Goal: Task Accomplishment & Management: Use online tool/utility

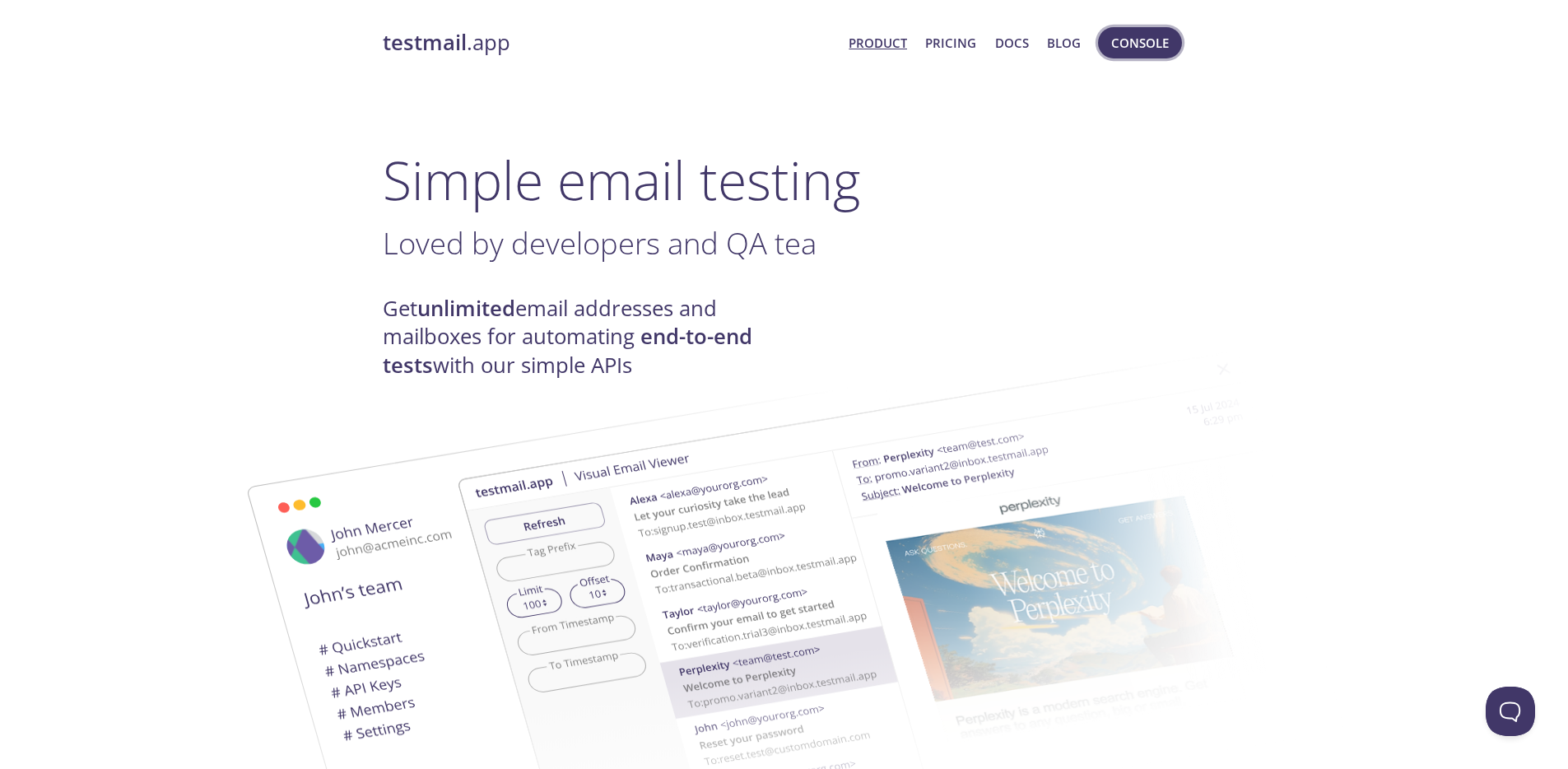
click at [1145, 44] on span "Console" at bounding box center [1139, 42] width 57 height 22
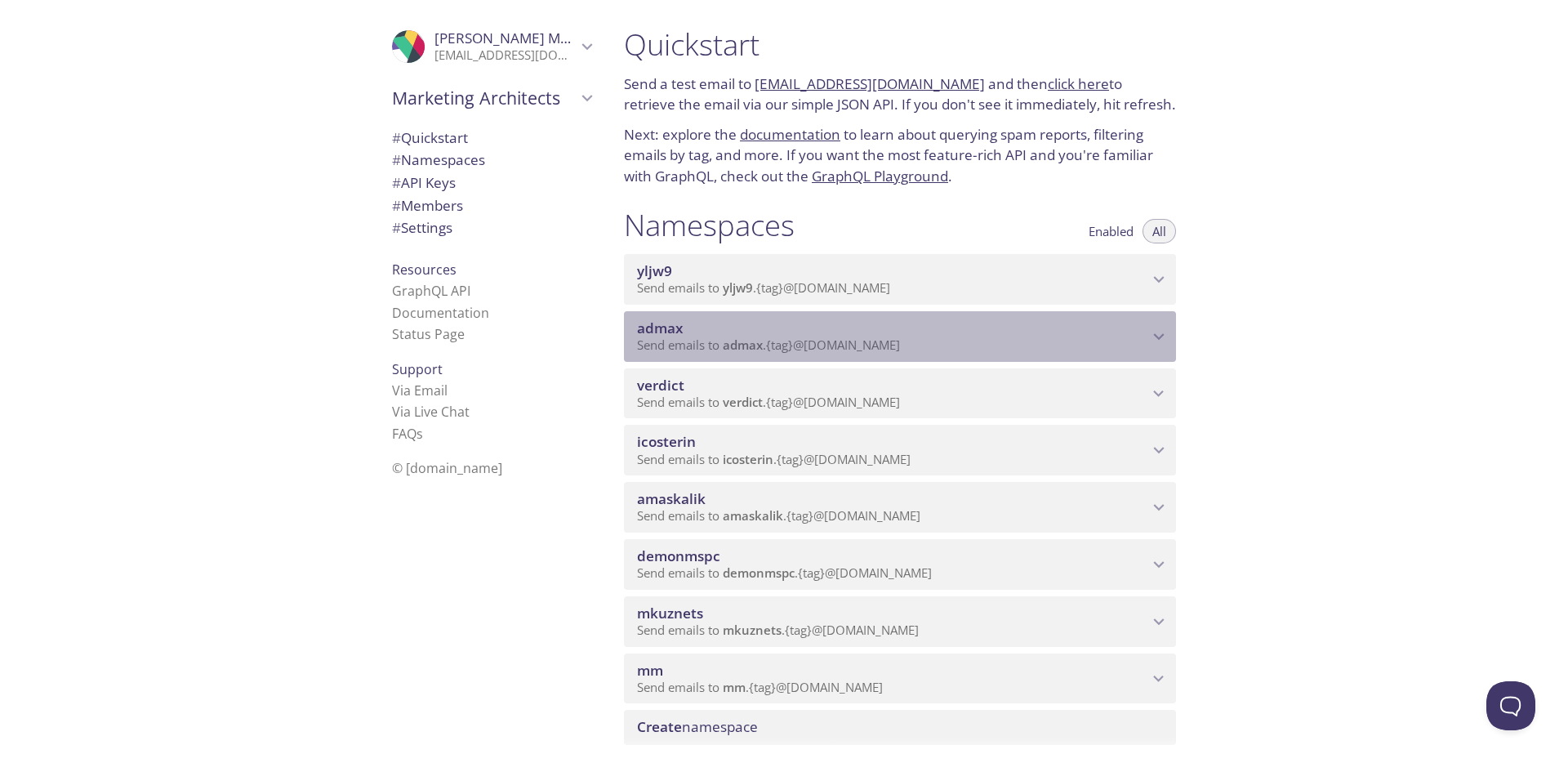
click at [762, 331] on span "admax" at bounding box center [893, 328] width 512 height 18
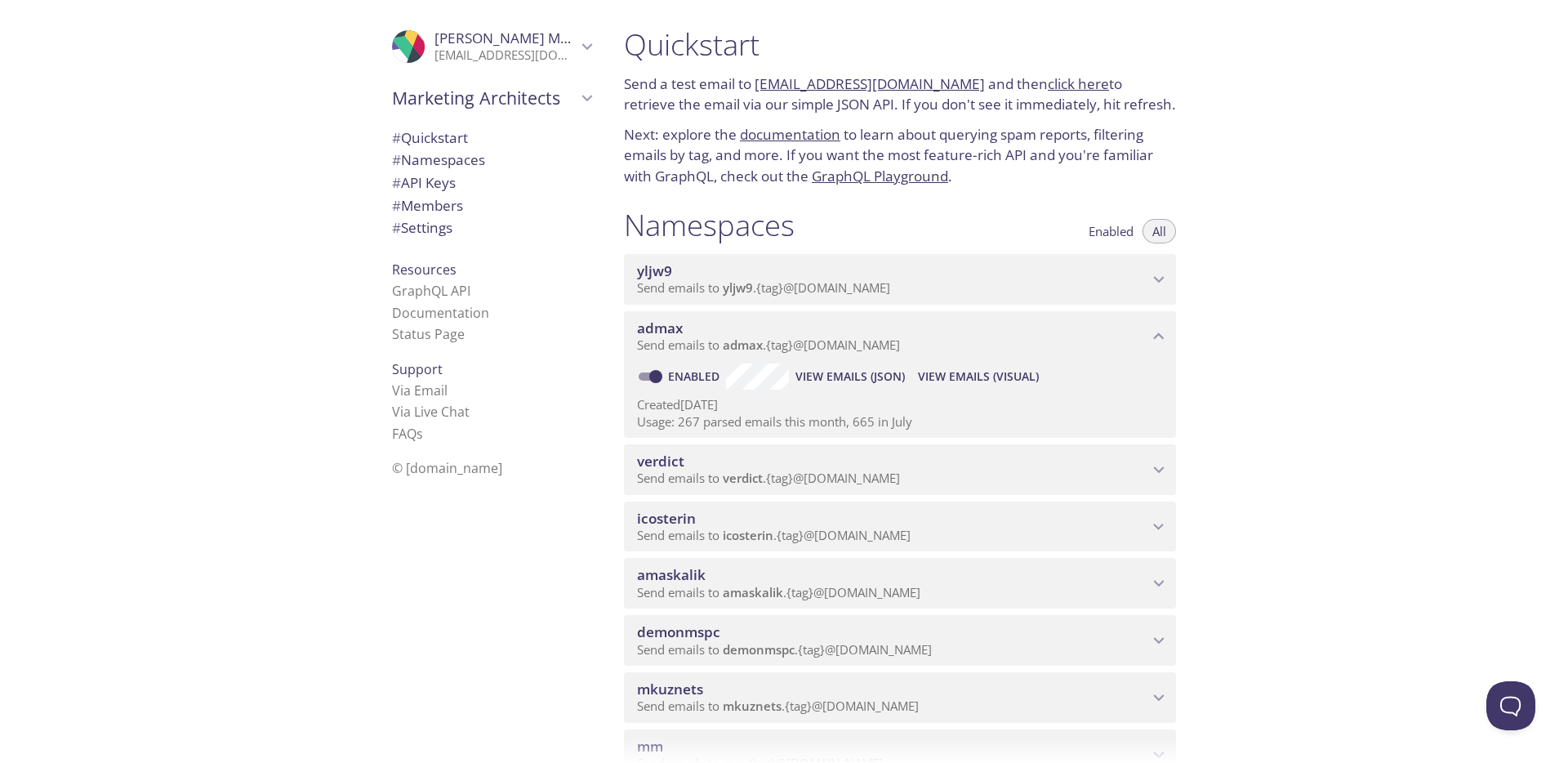
click at [1036, 372] on span "View Emails (Visual)" at bounding box center [979, 376] width 121 height 20
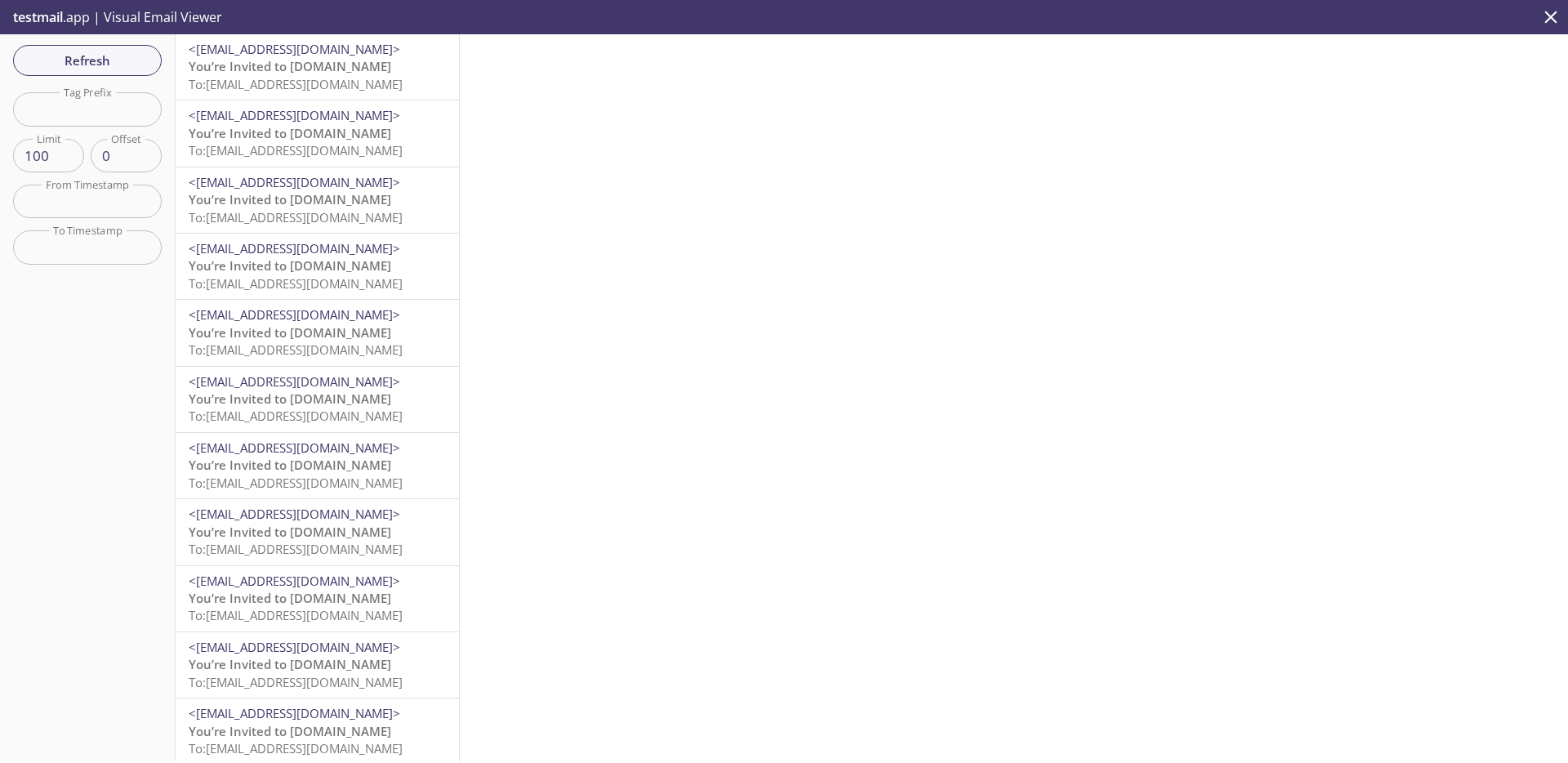
click at [358, 90] on span "To: admax.110801@inbox.testmail.app" at bounding box center [296, 85] width 214 height 17
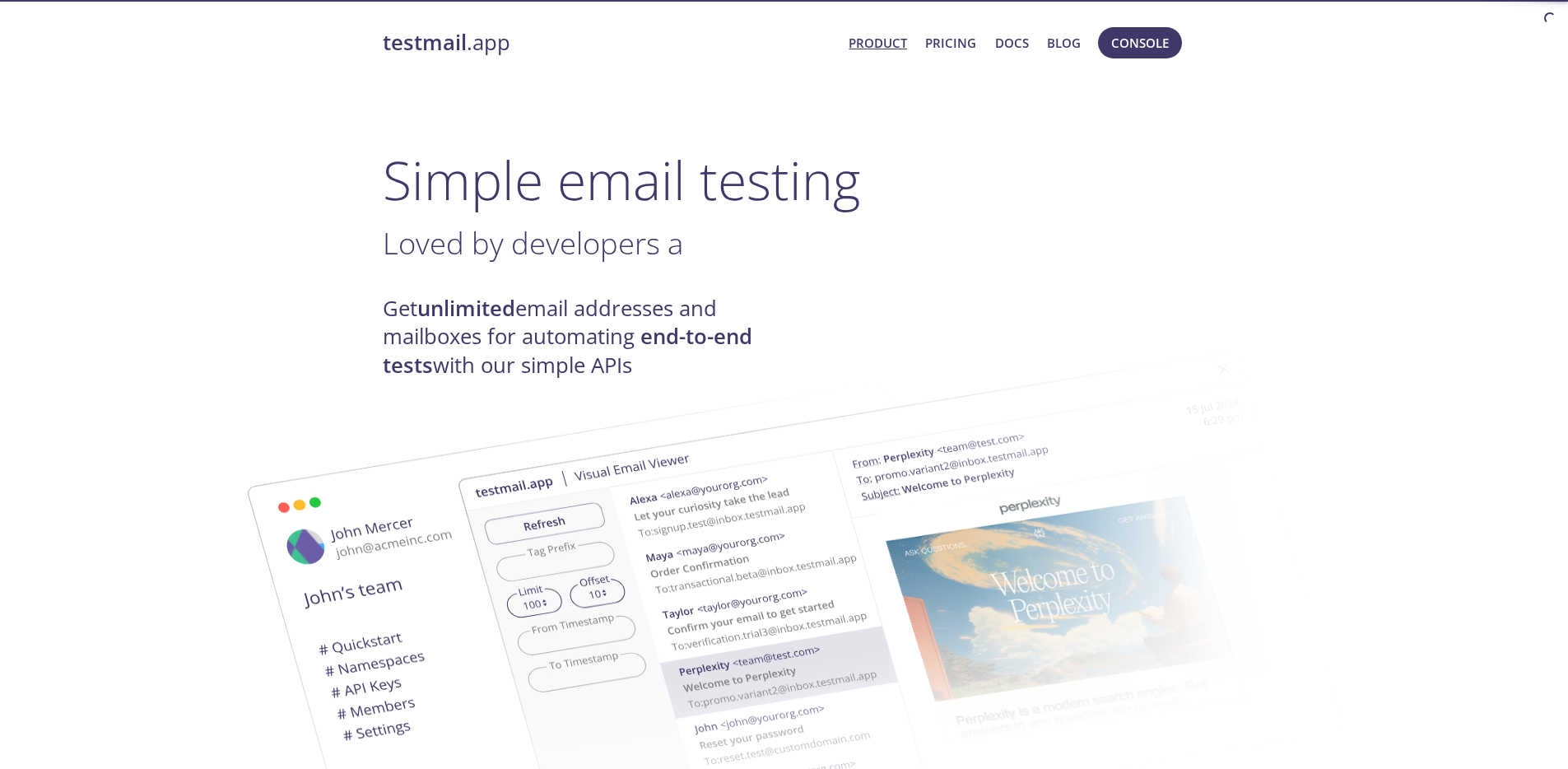
click at [1091, 53] on nav "Product Pricing Docs Blog Console" at bounding box center [1010, 43] width 350 height 39
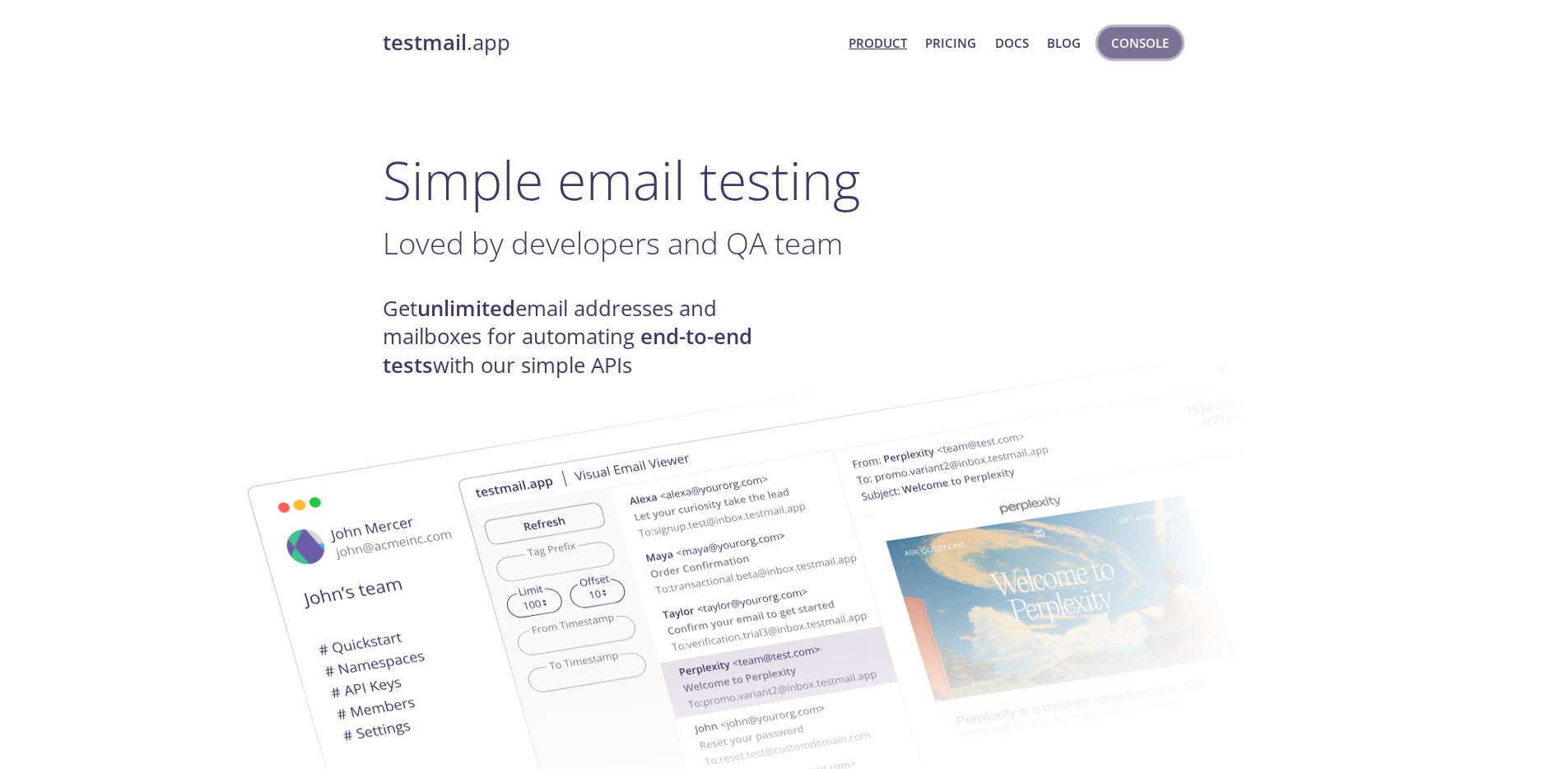
click at [1157, 53] on span "Console" at bounding box center [1139, 42] width 57 height 22
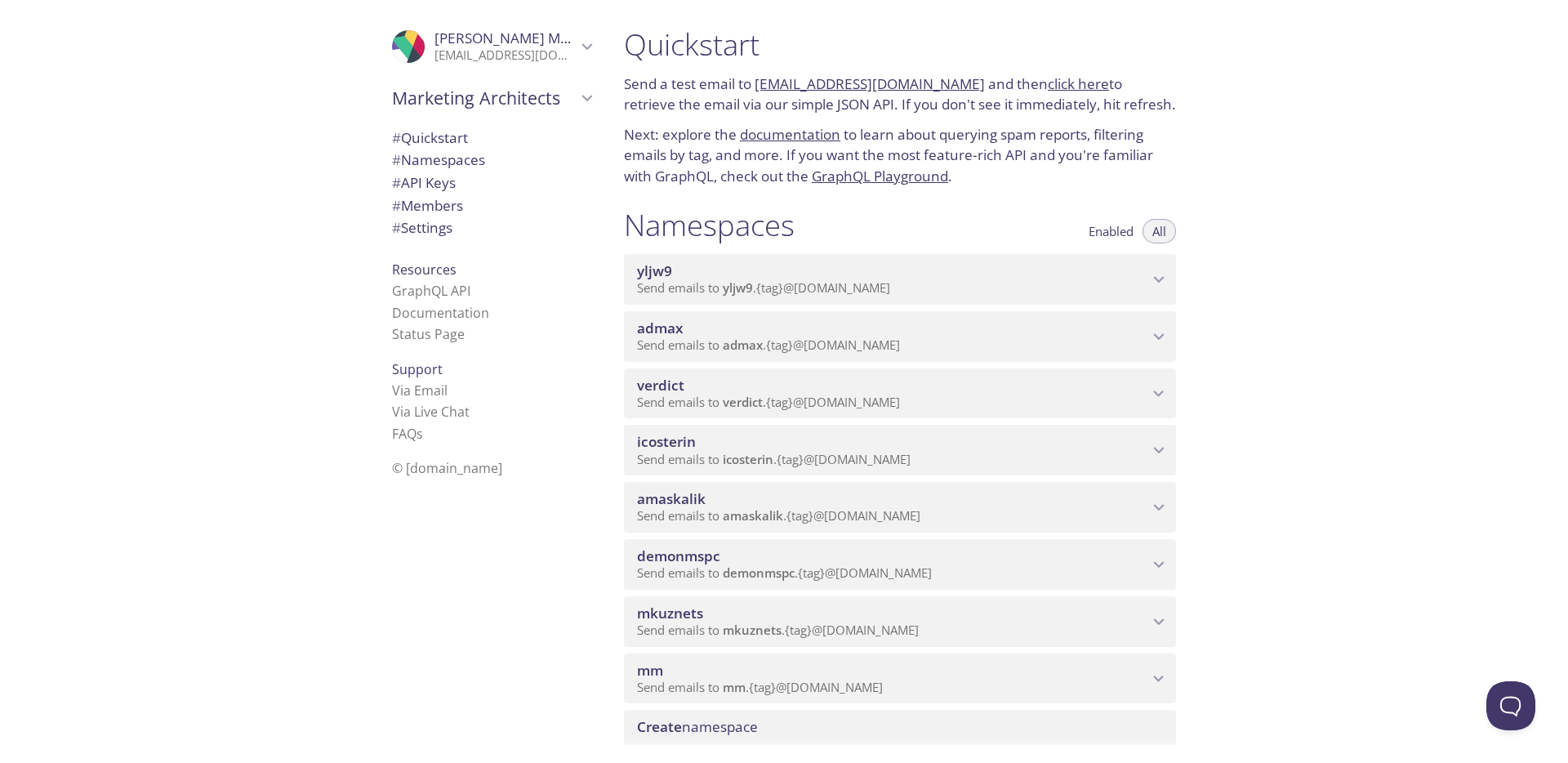
scroll to position [356, 0]
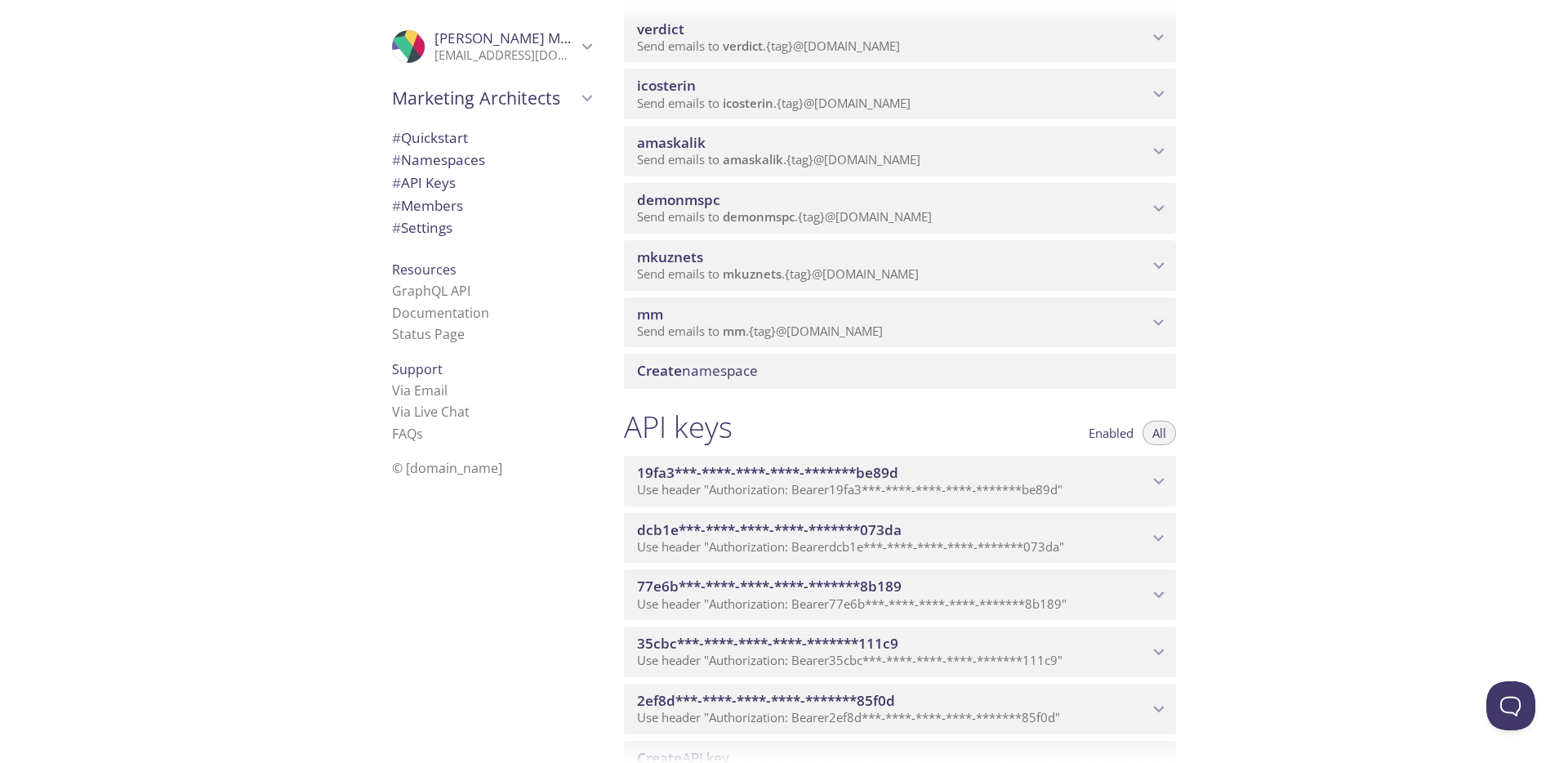
click at [729, 153] on span "amaskalik" at bounding box center [753, 159] width 60 height 17
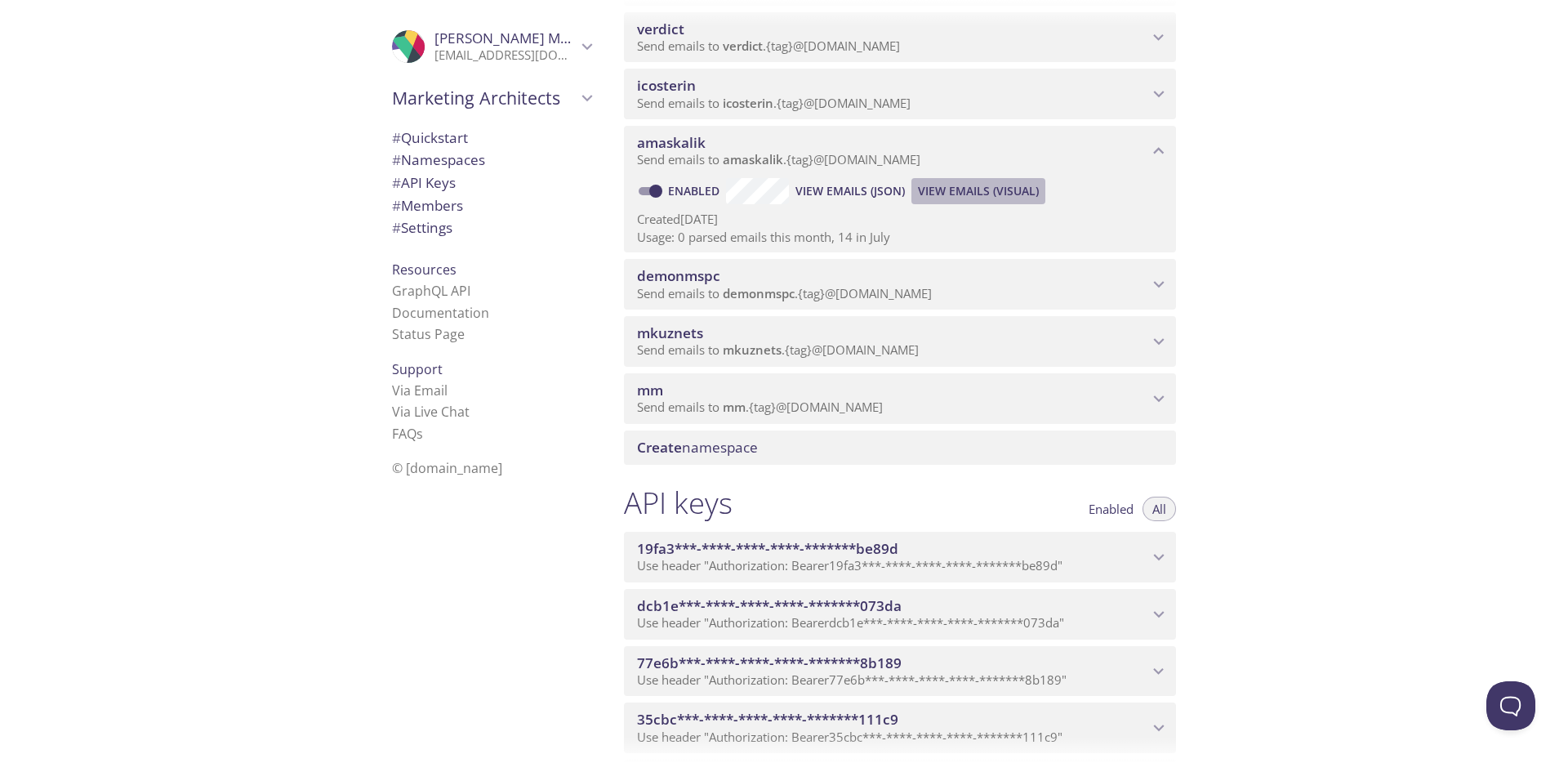
click at [997, 187] on span "View Emails (Visual)" at bounding box center [979, 191] width 121 height 20
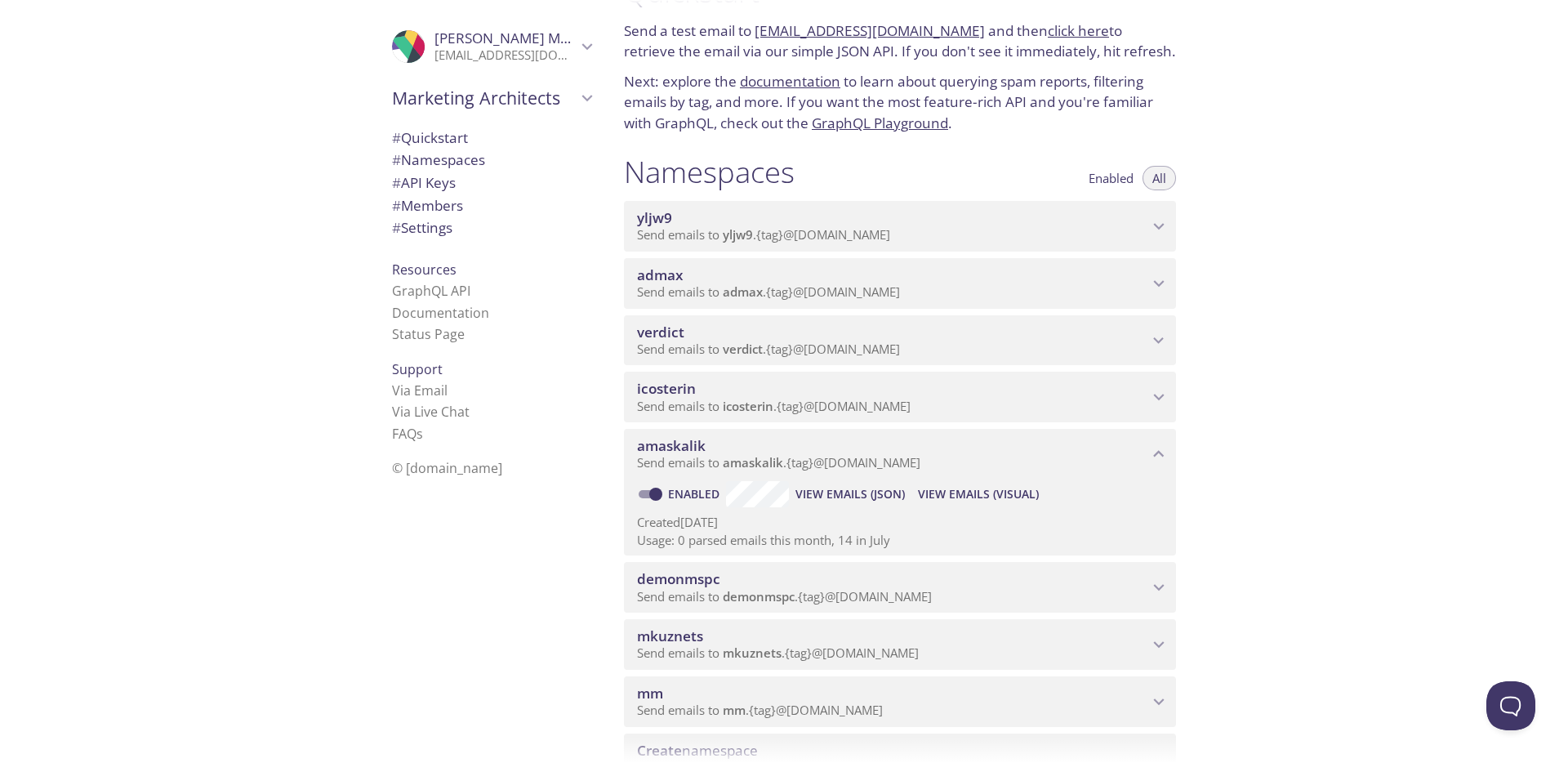
scroll to position [45, 0]
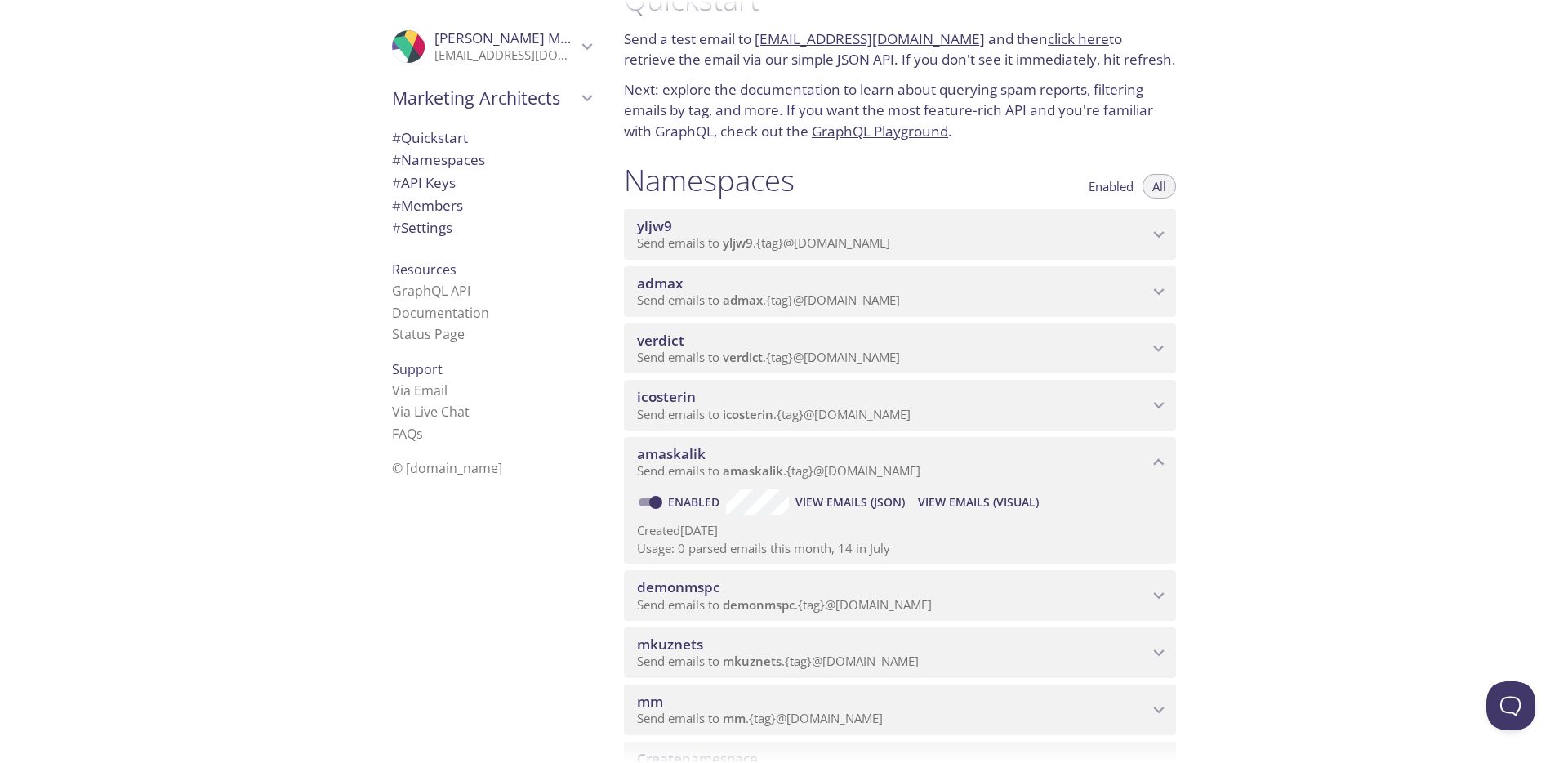
click at [965, 301] on p "Send emails to admax . {tag} @[DOMAIN_NAME]" at bounding box center [893, 301] width 512 height 17
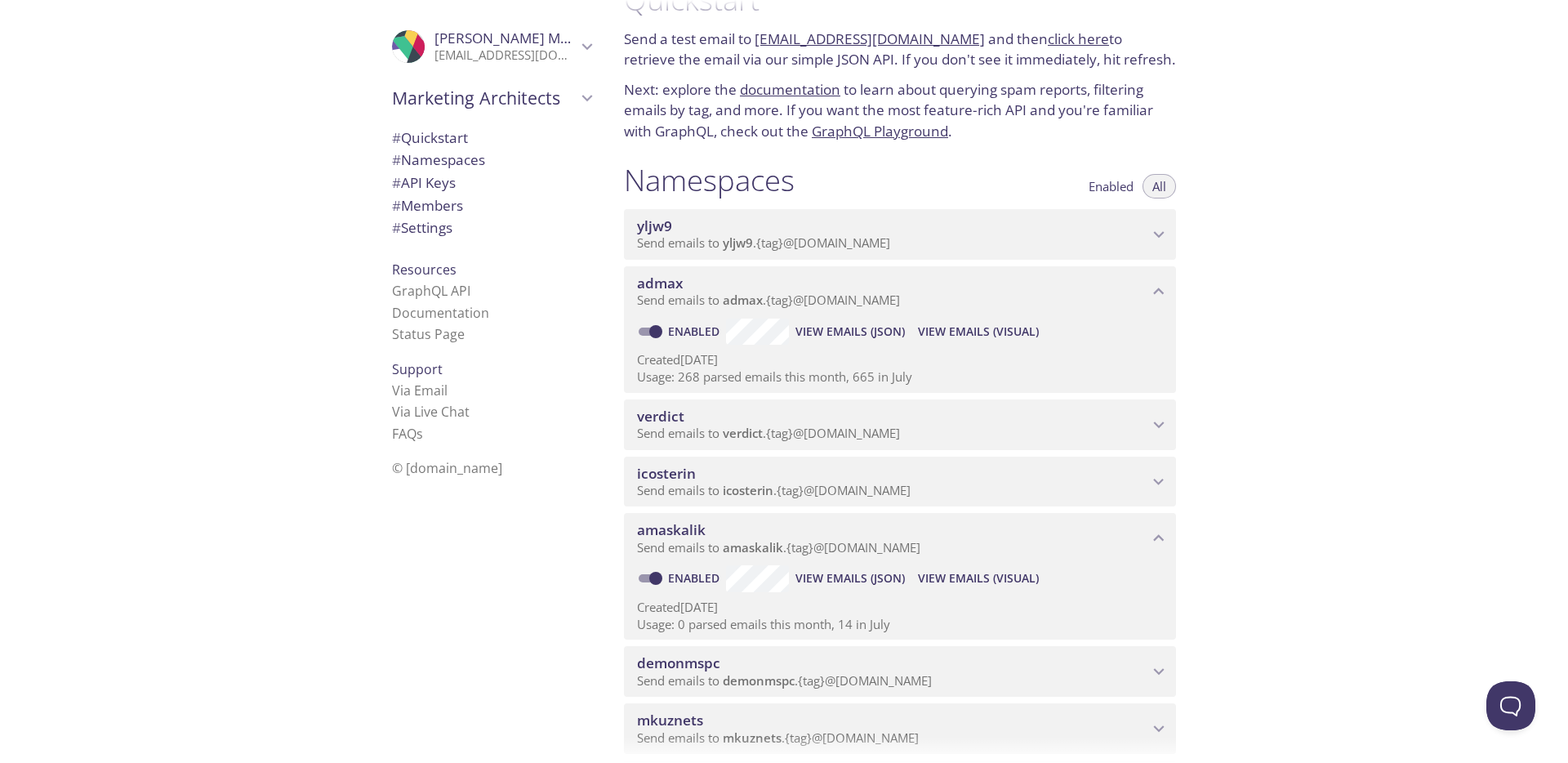
click at [970, 336] on span "View Emails (Visual)" at bounding box center [979, 331] width 121 height 20
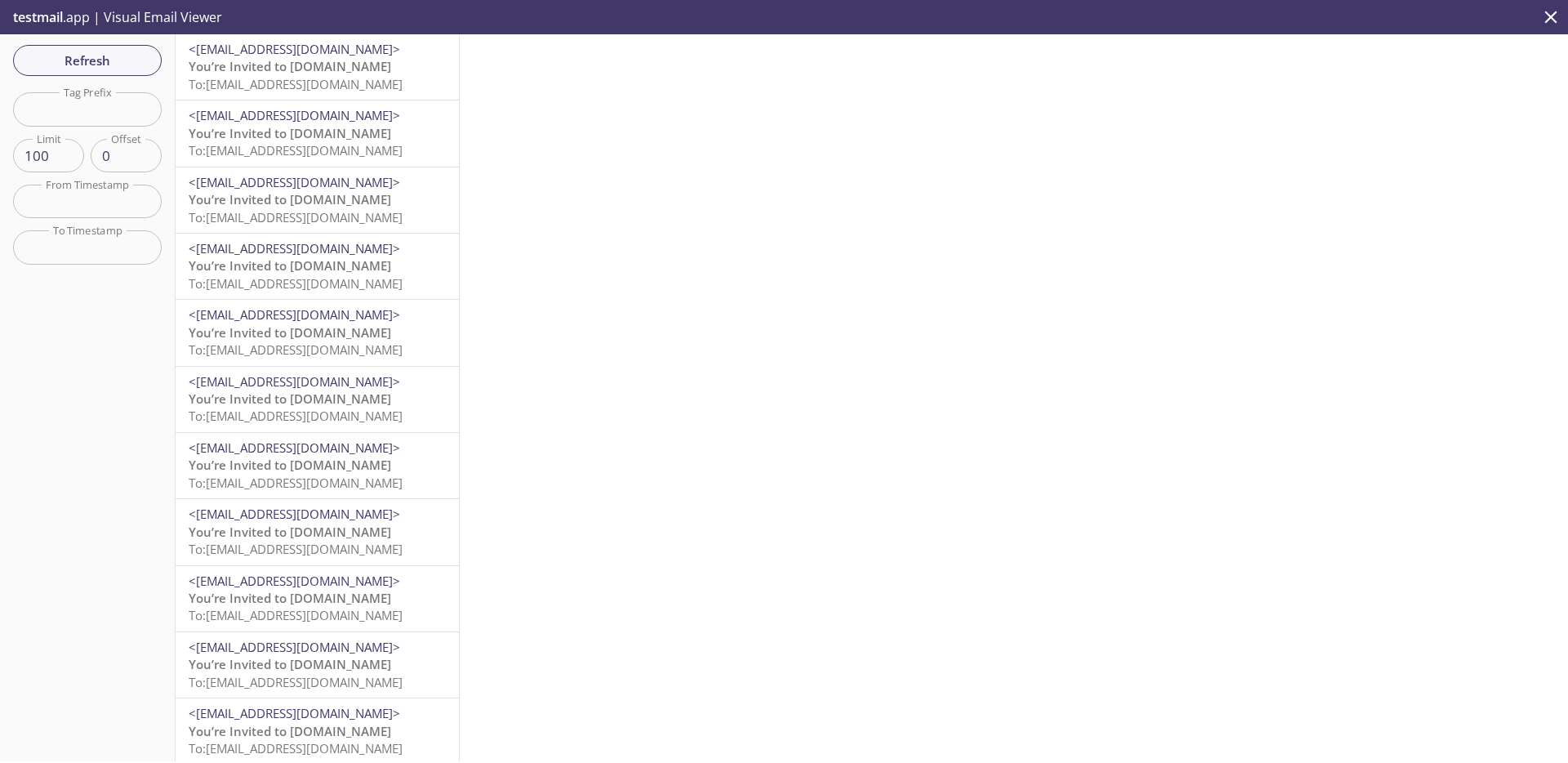
click at [356, 61] on p "You’re Invited to [DOMAIN_NAME] To: [EMAIL_ADDRESS][DOMAIN_NAME]" at bounding box center [317, 75] width 258 height 35
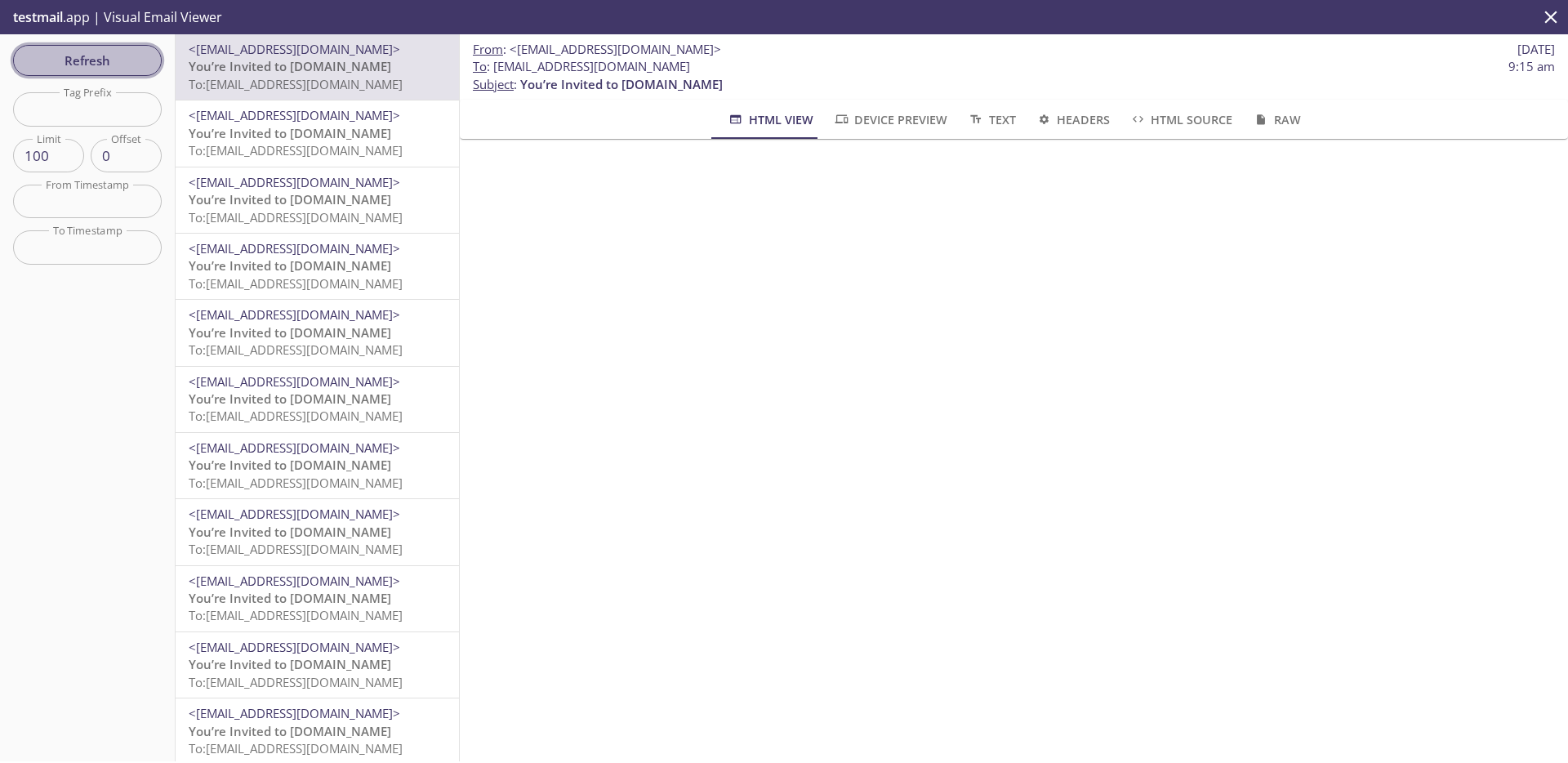
click at [128, 67] on span "Refresh" at bounding box center [87, 60] width 123 height 21
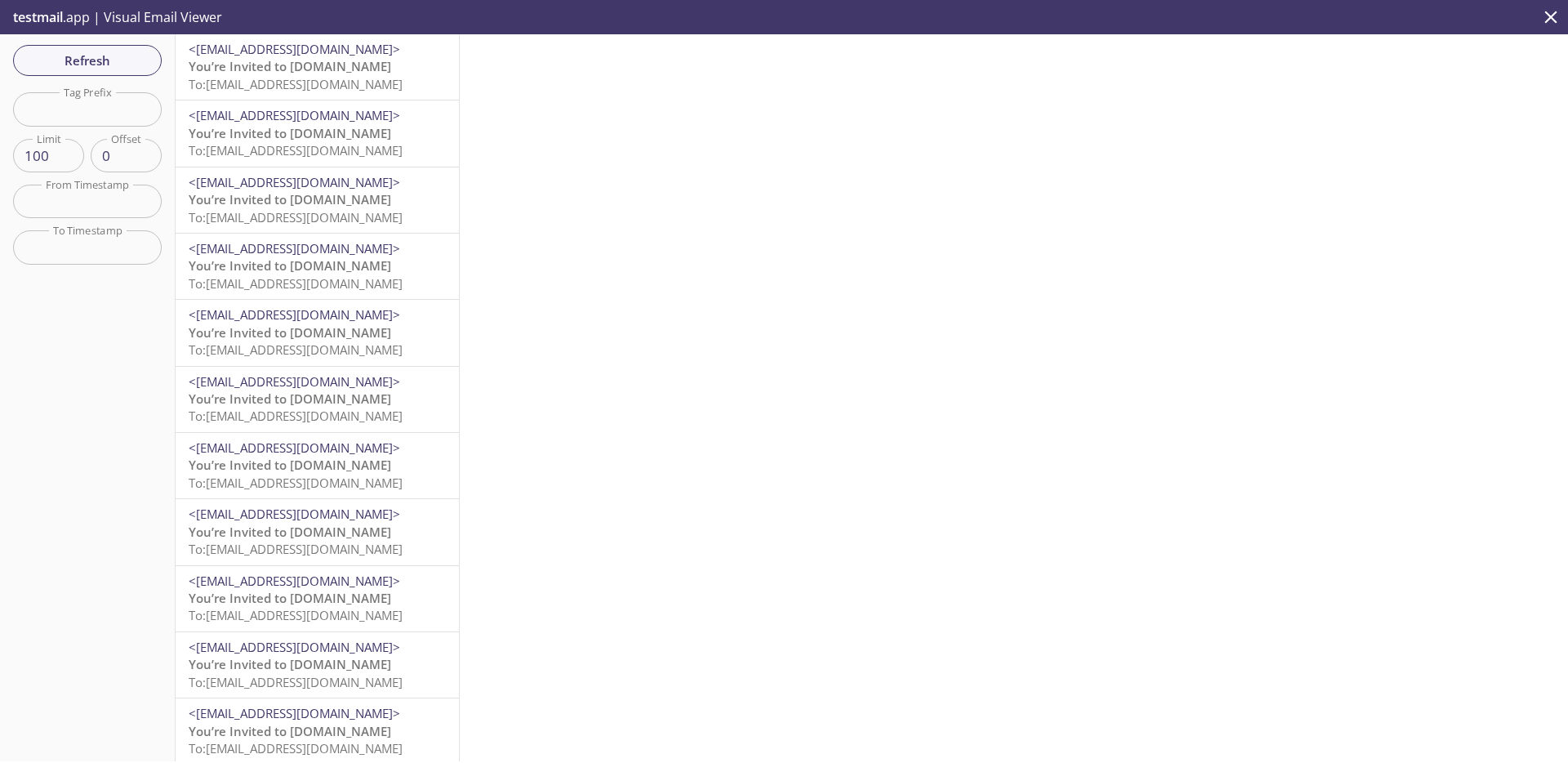
click at [306, 76] on span "To: [EMAIL_ADDRESS][DOMAIN_NAME]" at bounding box center [296, 85] width 214 height 17
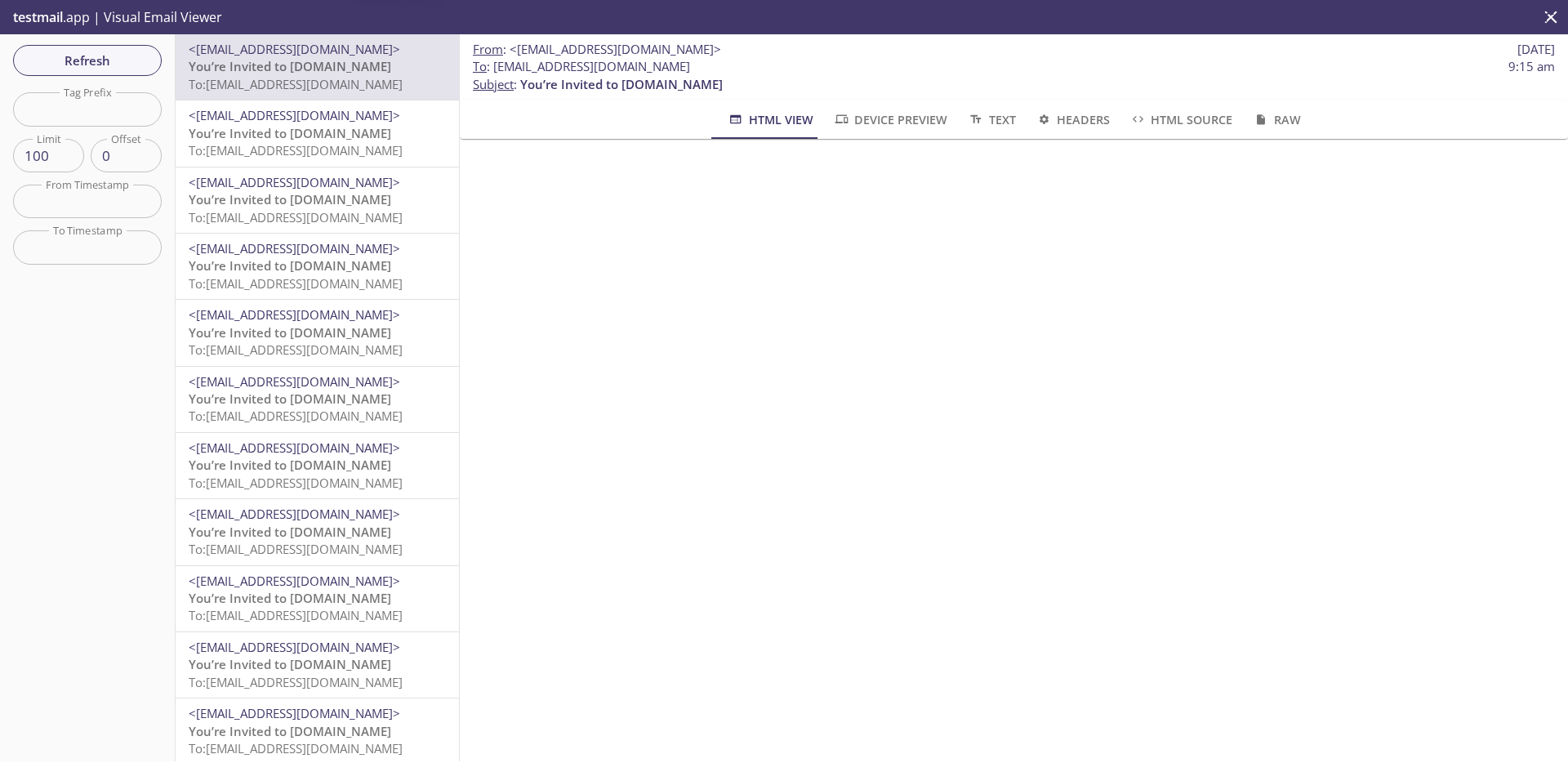
click at [338, 137] on span "You’re Invited to [DOMAIN_NAME]" at bounding box center [290, 133] width 203 height 17
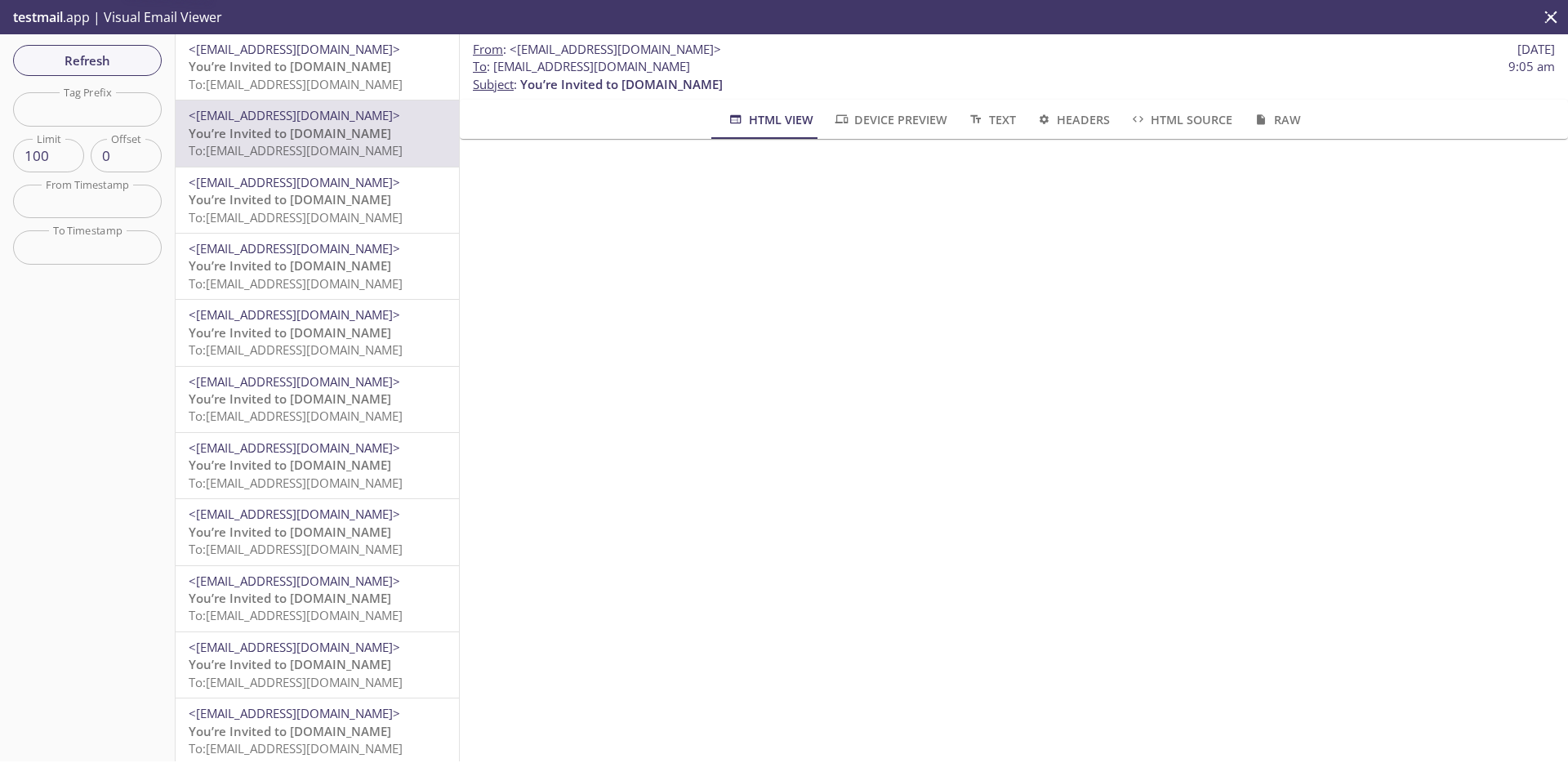
click at [339, 77] on span "To: [EMAIL_ADDRESS][DOMAIN_NAME]" at bounding box center [296, 85] width 214 height 17
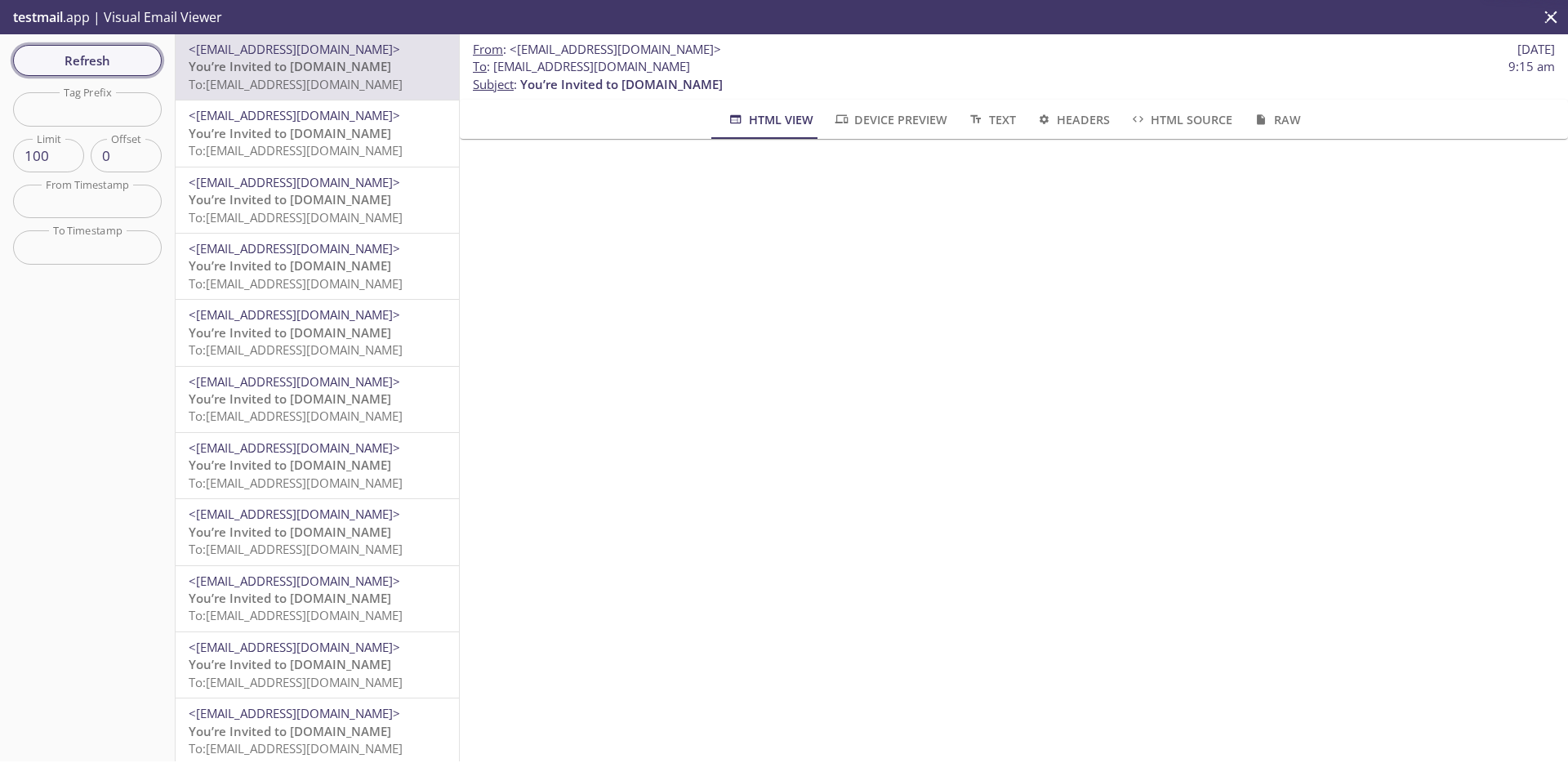
click at [130, 70] on span "Refresh" at bounding box center [87, 60] width 123 height 21
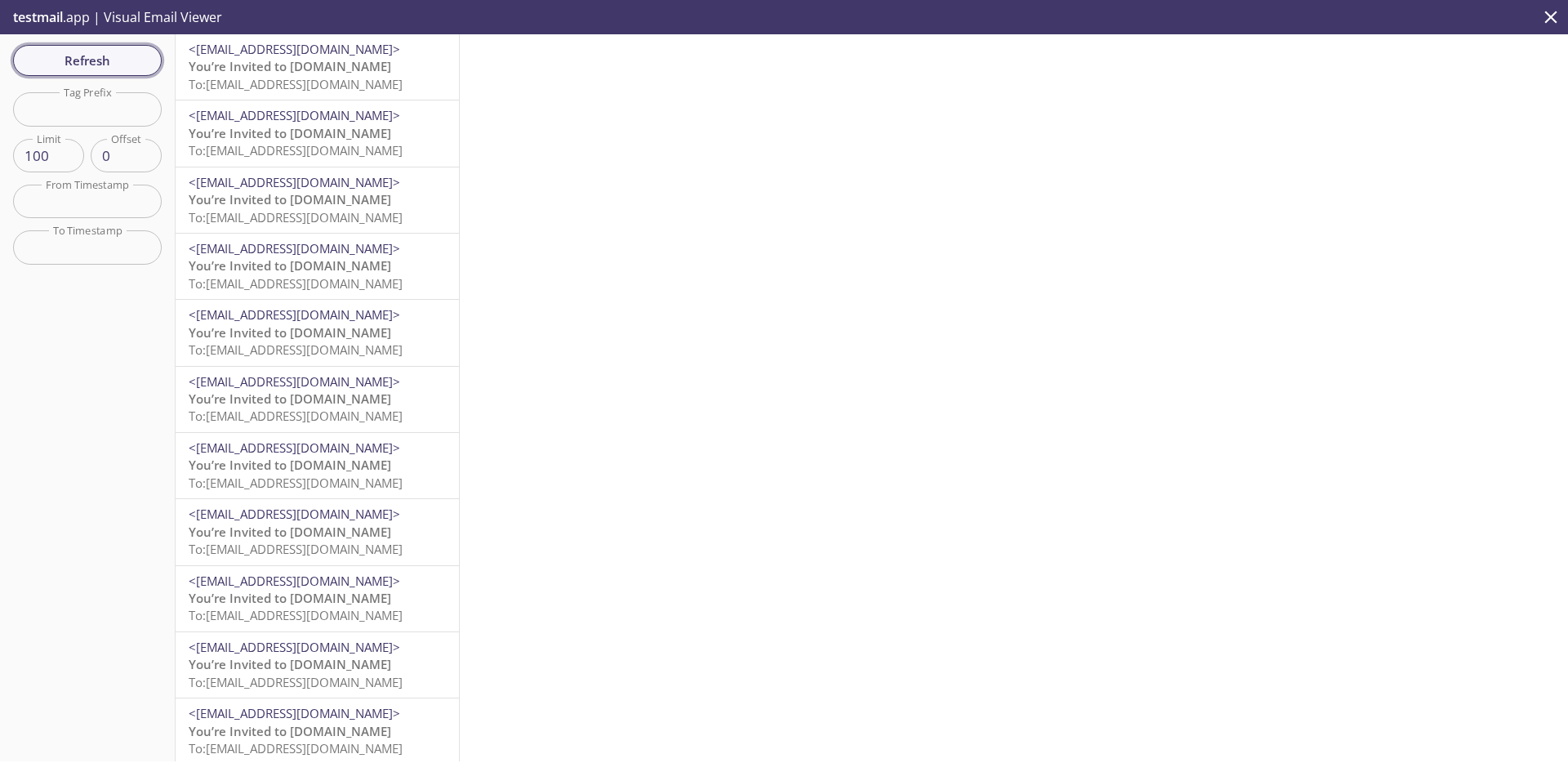
click at [134, 71] on button "Refresh" at bounding box center [87, 60] width 149 height 31
click at [350, 66] on p "You’re Invited to HearYa.tv To: admax.110801@inbox.testmail.app" at bounding box center [317, 75] width 258 height 35
